Goal: Task Accomplishment & Management: Manage account settings

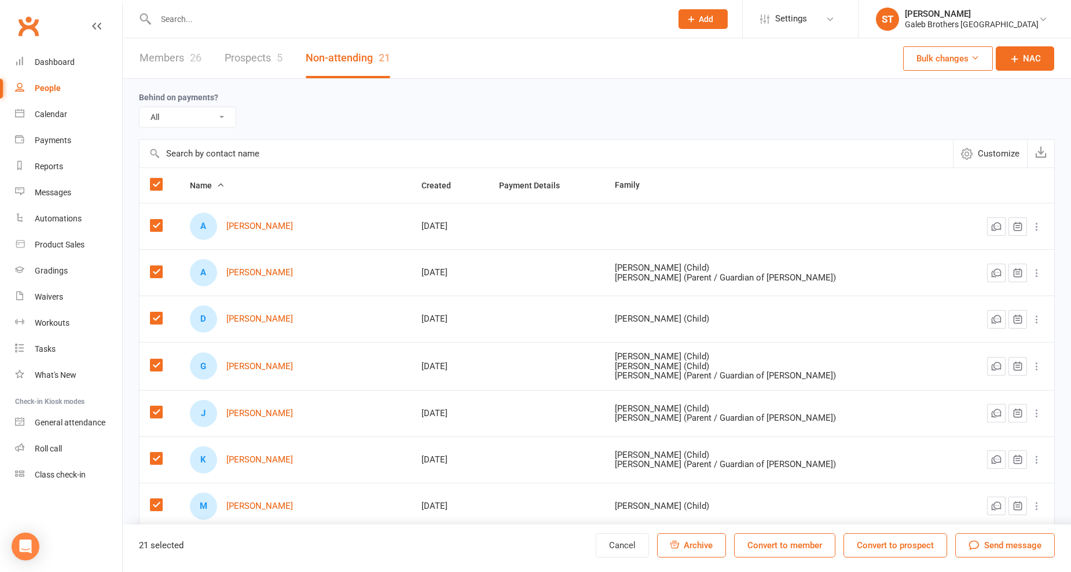
select select "25"
click at [1032, 17] on div "[PERSON_NAME]" at bounding box center [972, 14] width 134 height 10
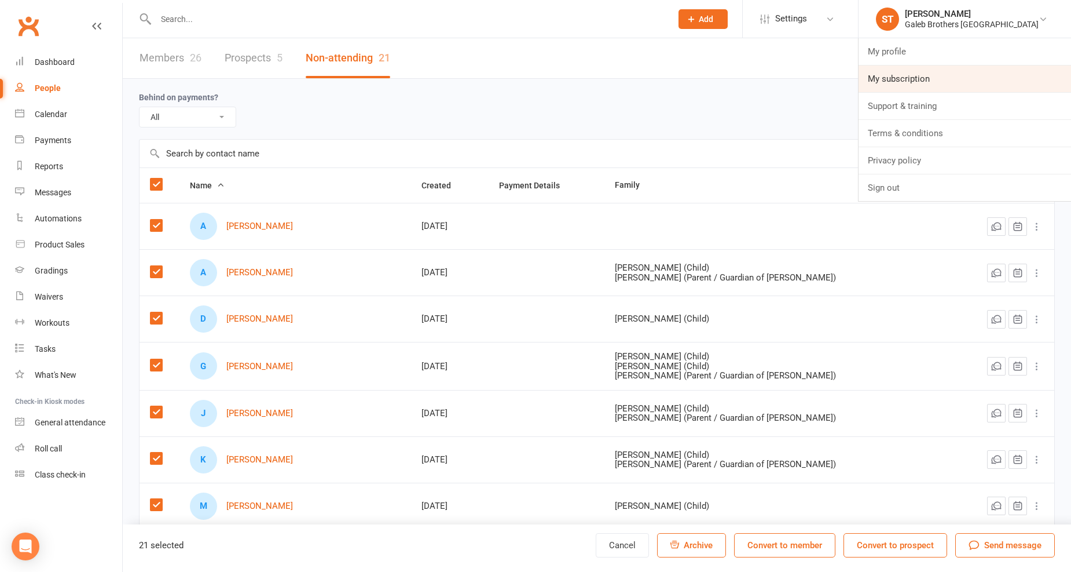
click at [962, 75] on link "My subscription" at bounding box center [965, 78] width 213 height 27
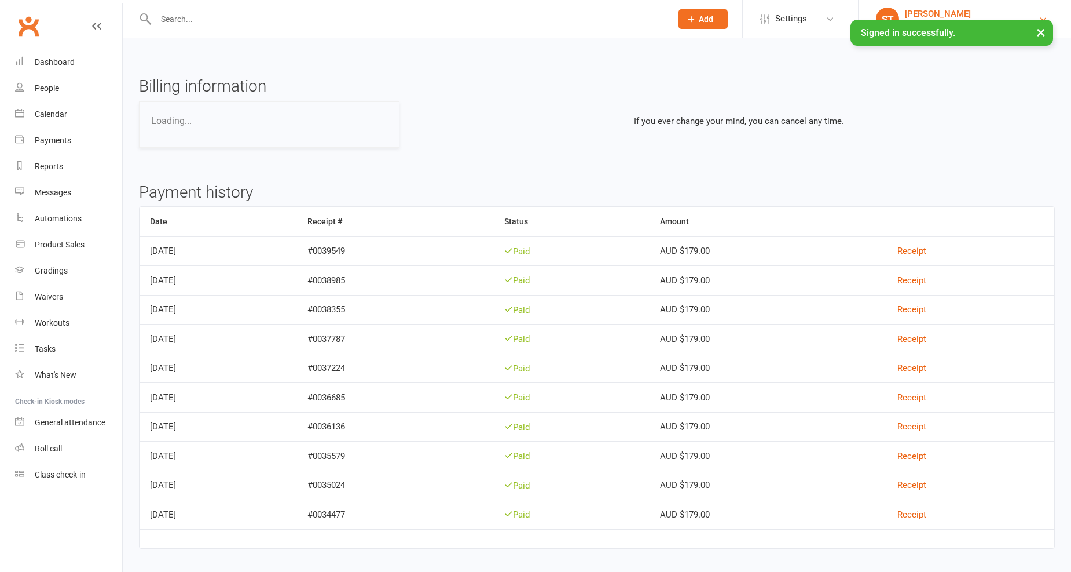
click at [998, 12] on div "[PERSON_NAME]" at bounding box center [972, 14] width 134 height 10
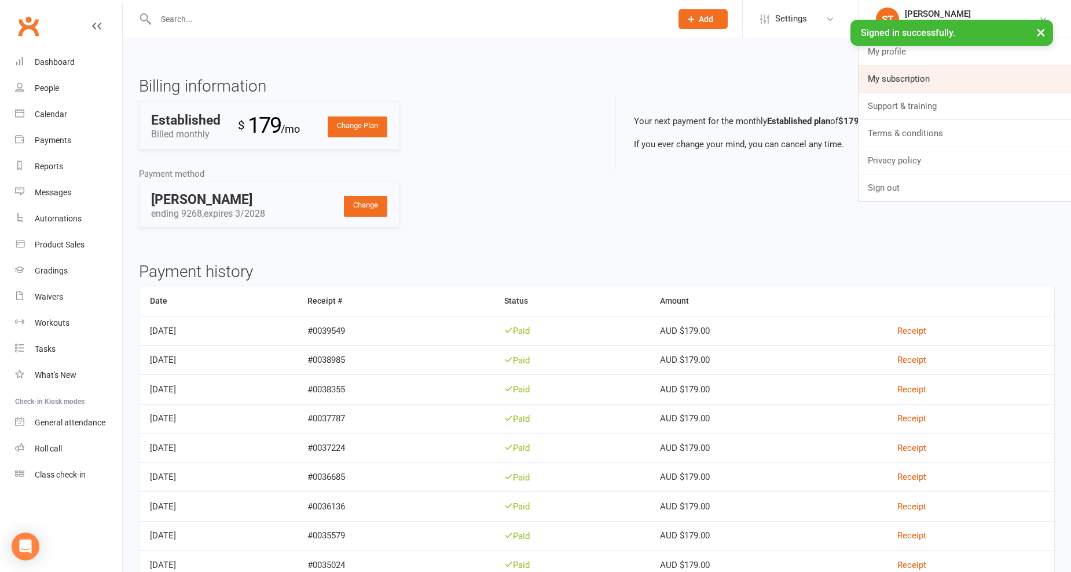
click at [952, 79] on link "My subscription" at bounding box center [965, 78] width 213 height 27
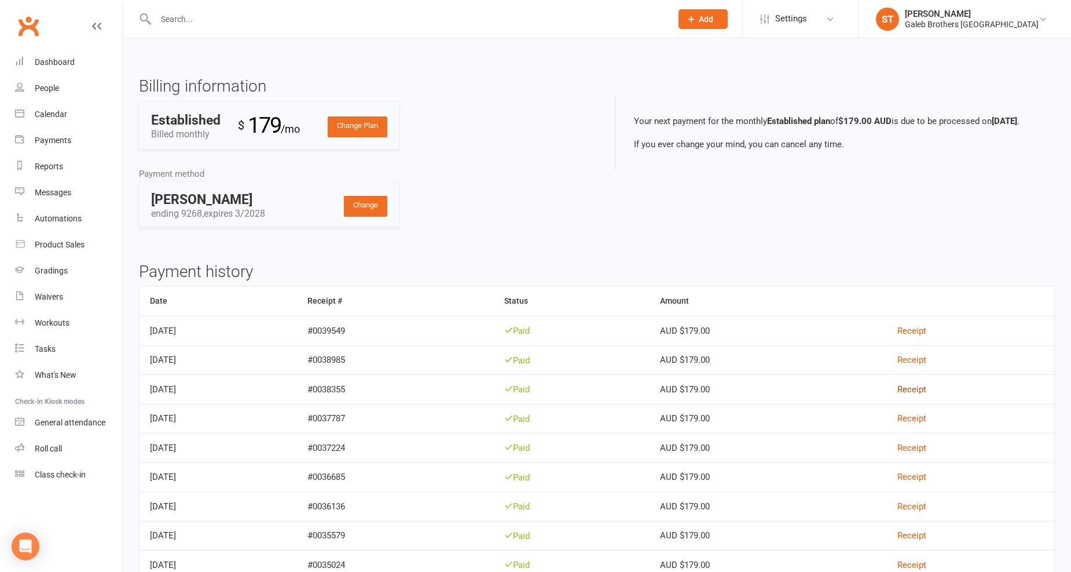
click at [919, 384] on link "Receipt" at bounding box center [912, 389] width 29 height 10
